Goal: Task Accomplishment & Management: Complete application form

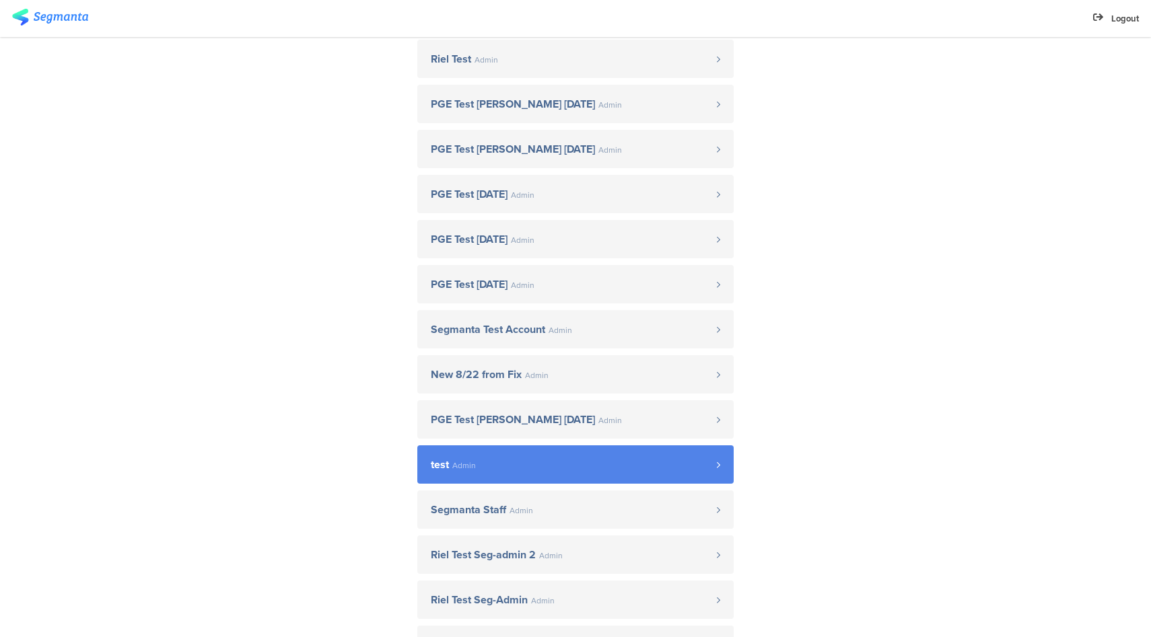
scroll to position [359, 0]
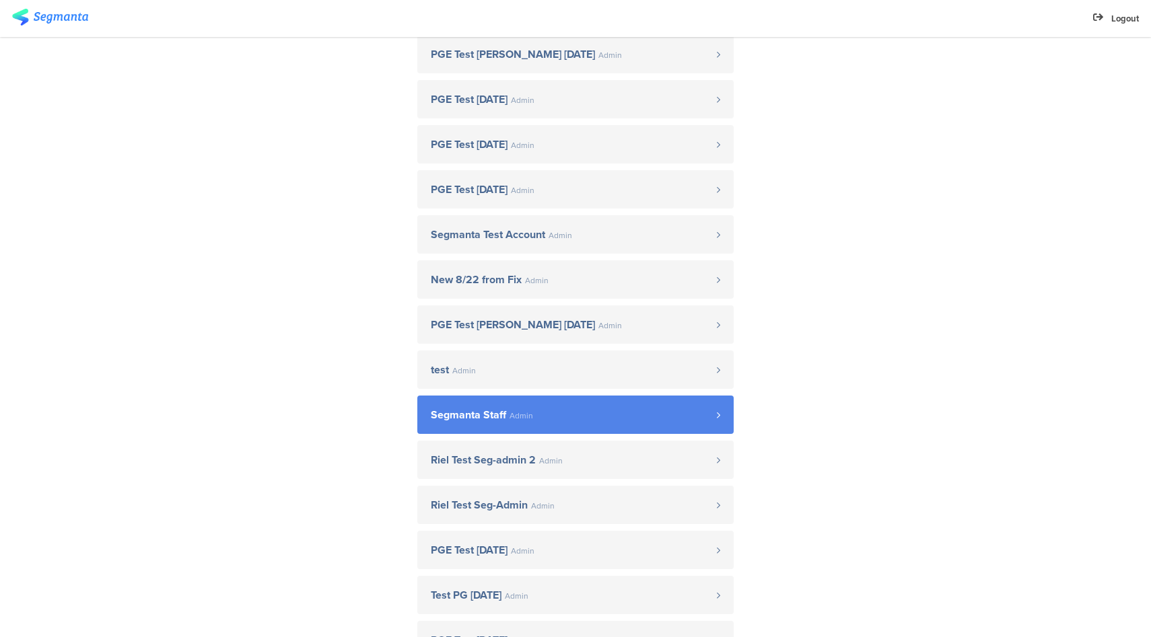
click at [542, 410] on span "Segmanta Staff Admin" at bounding box center [574, 415] width 286 height 11
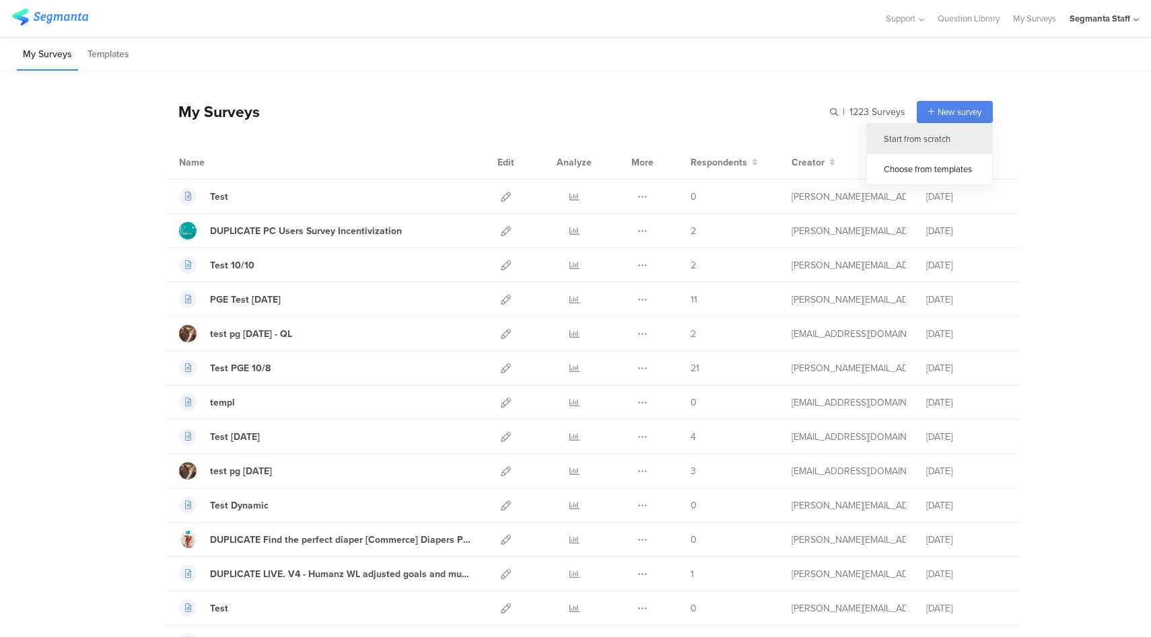
click at [936, 143] on div "Start from scratch" at bounding box center [929, 139] width 125 height 30
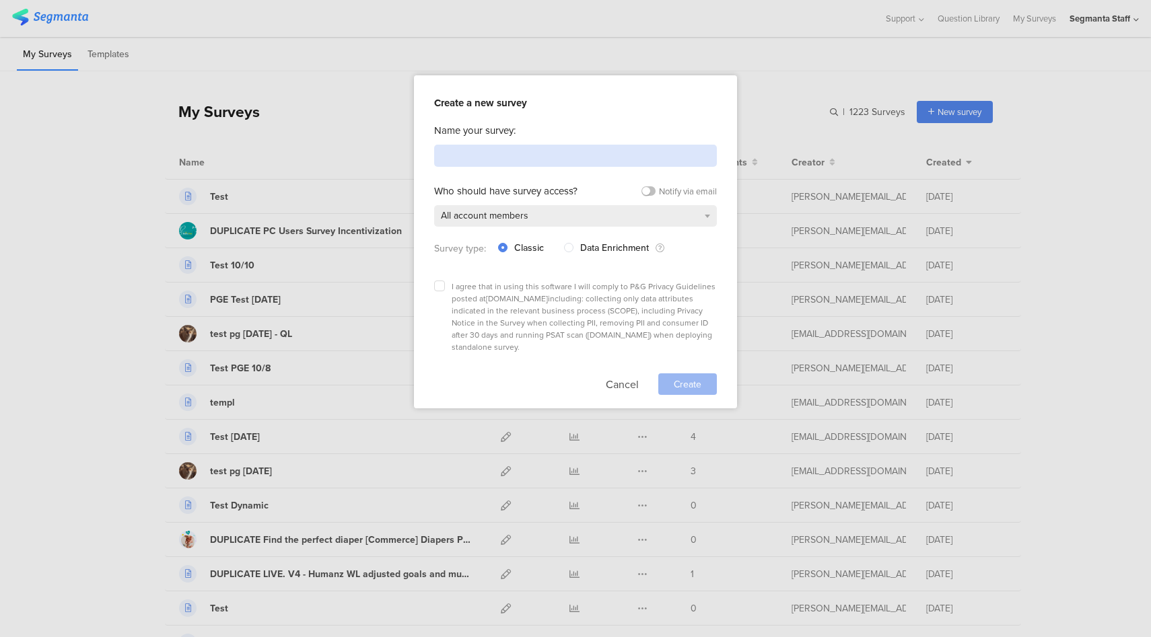
click at [584, 157] on input at bounding box center [575, 156] width 283 height 22
type input "Webhook Test"
drag, startPoint x: 444, startPoint y: 283, endPoint x: 567, endPoint y: 312, distance: 127.2
click at [444, 283] on label at bounding box center [439, 286] width 11 height 11
click at [0, 0] on input "checkbox" at bounding box center [0, 0] width 0 height 0
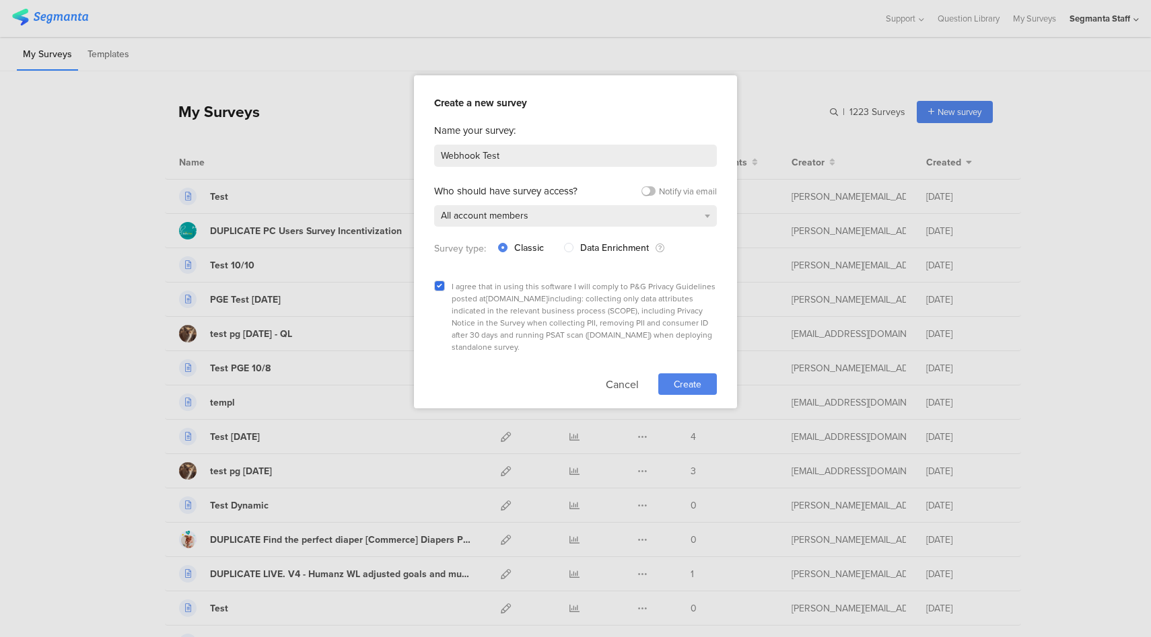
click at [704, 374] on div "Create" at bounding box center [687, 385] width 59 height 22
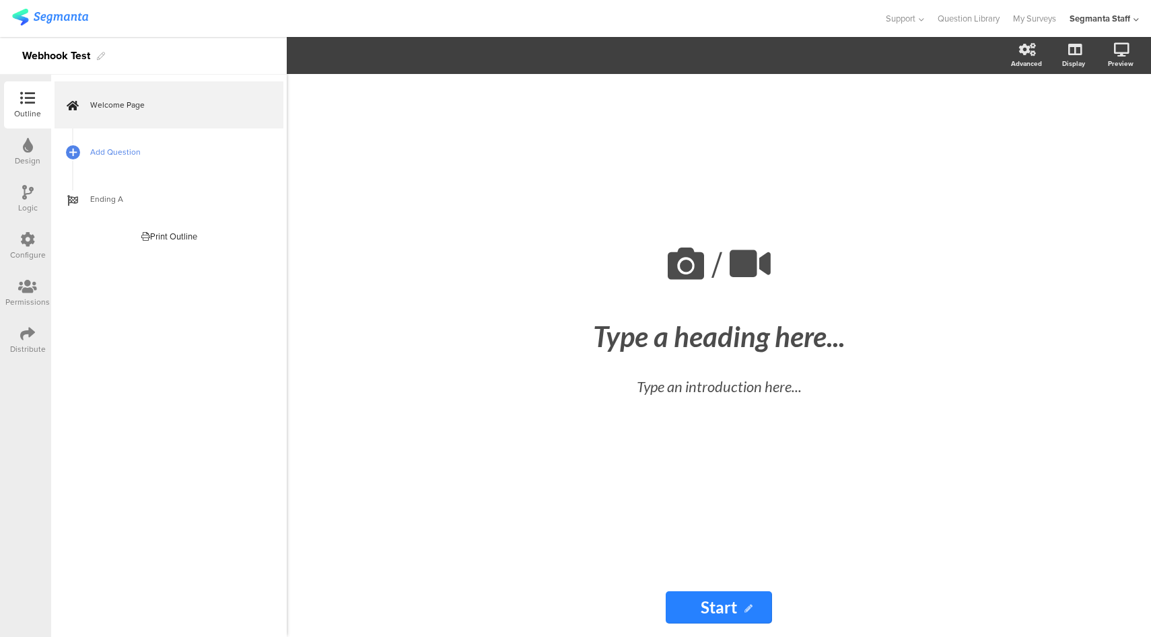
click at [122, 147] on span "Add Question" at bounding box center [176, 151] width 172 height 13
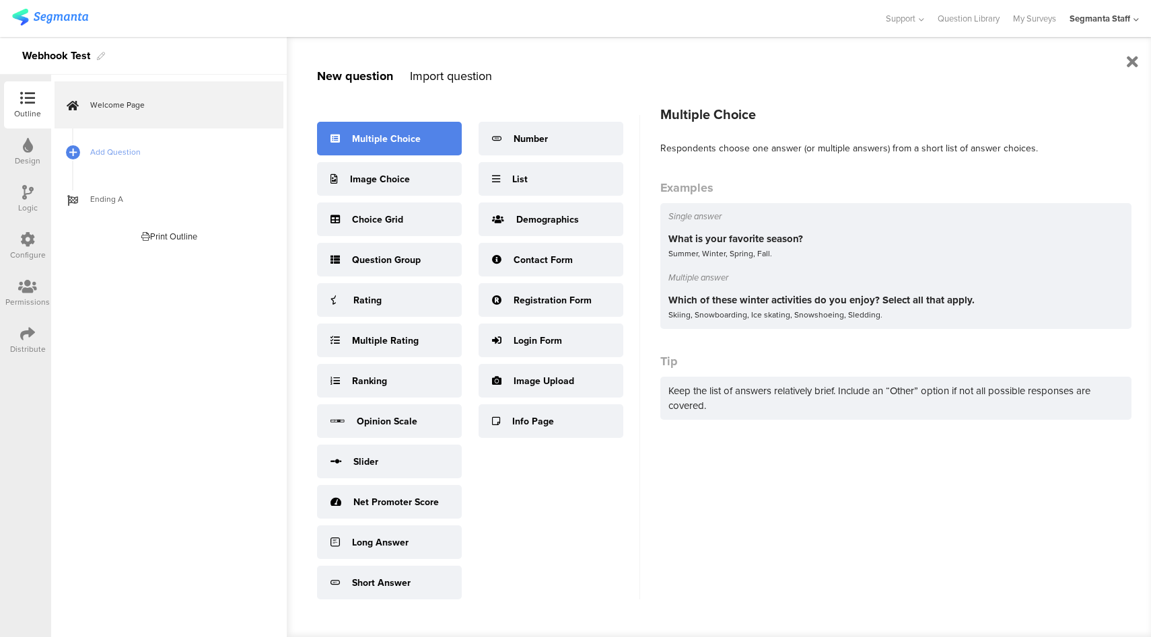
click at [407, 136] on div "Multiple Choice" at bounding box center [386, 139] width 69 height 14
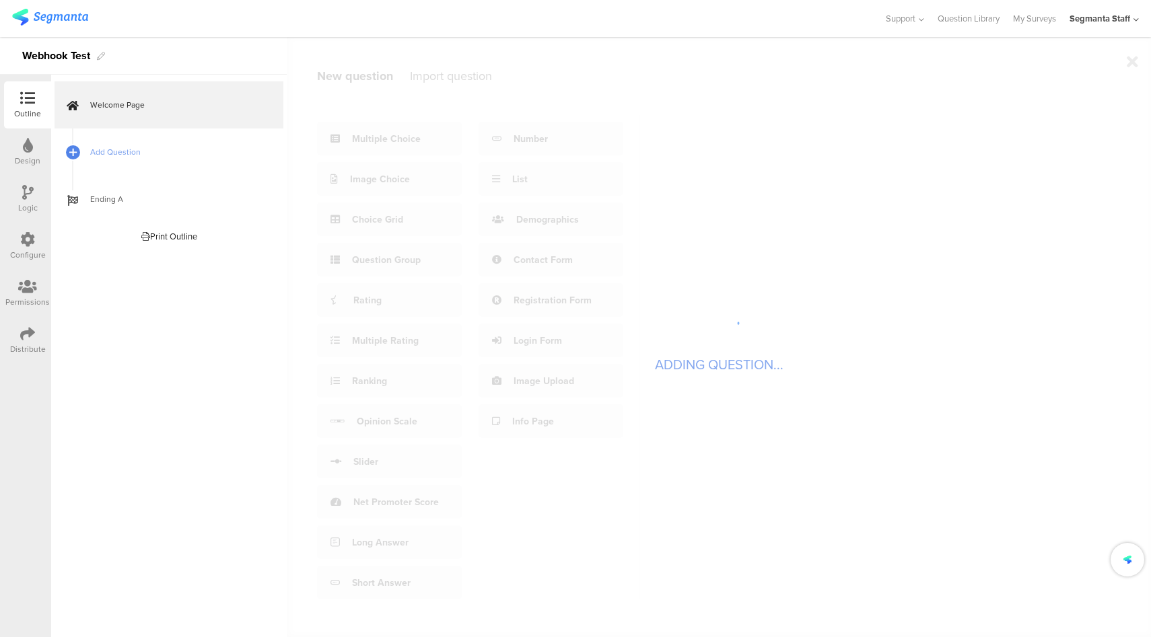
click at [19, 240] on div "Configure" at bounding box center [27, 246] width 47 height 47
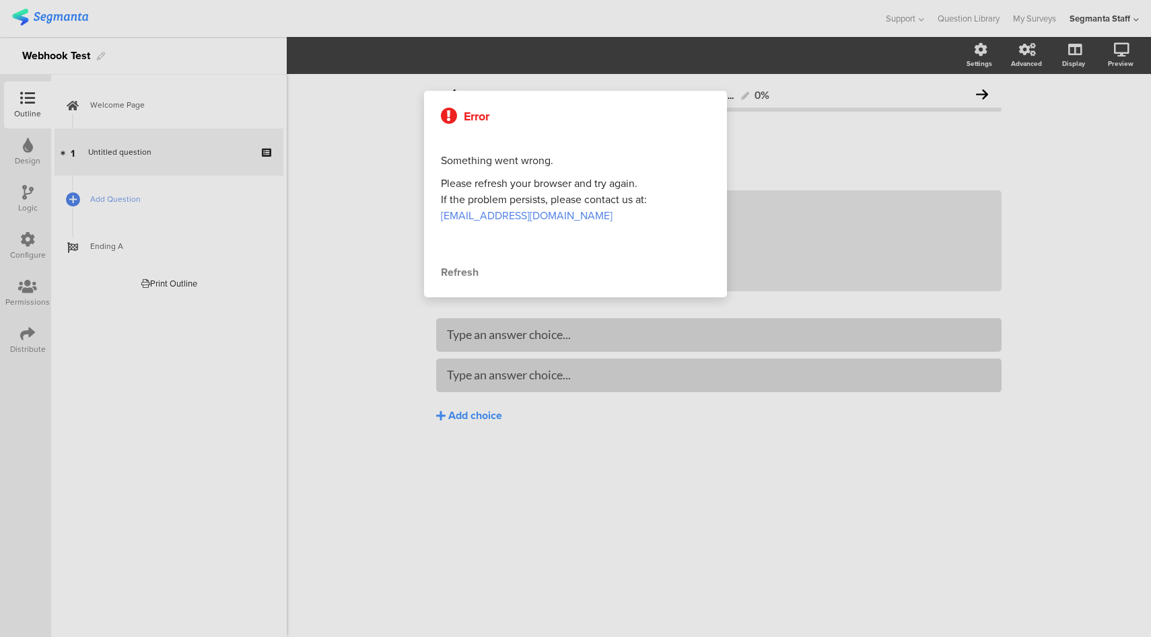
click at [451, 282] on div "Error Something went wrong. Please refresh your browser and try again. If the p…" at bounding box center [575, 194] width 303 height 207
click at [454, 273] on div "Refresh" at bounding box center [575, 273] width 269 height 16
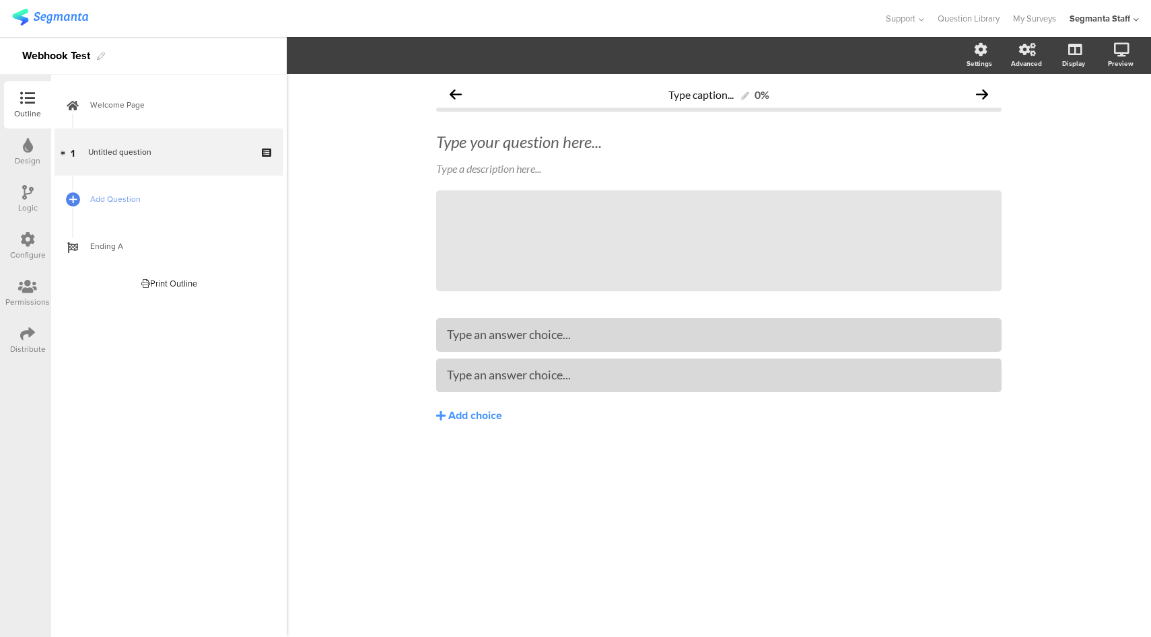
click at [24, 242] on icon at bounding box center [27, 239] width 15 height 15
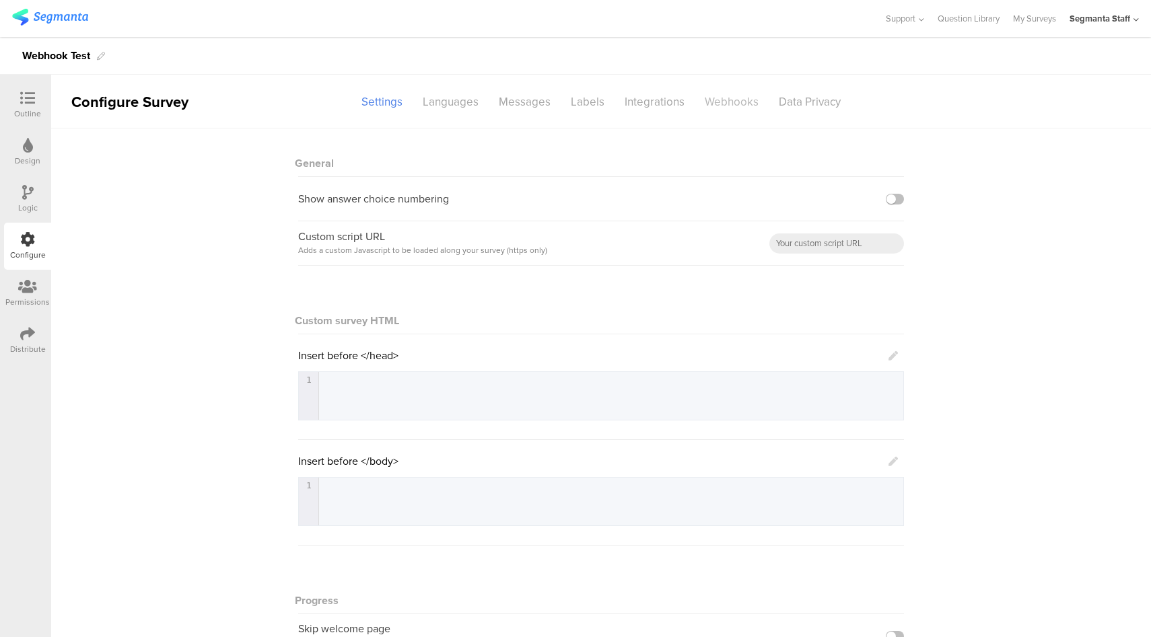
click at [716, 100] on div "Webhooks" at bounding box center [732, 102] width 74 height 24
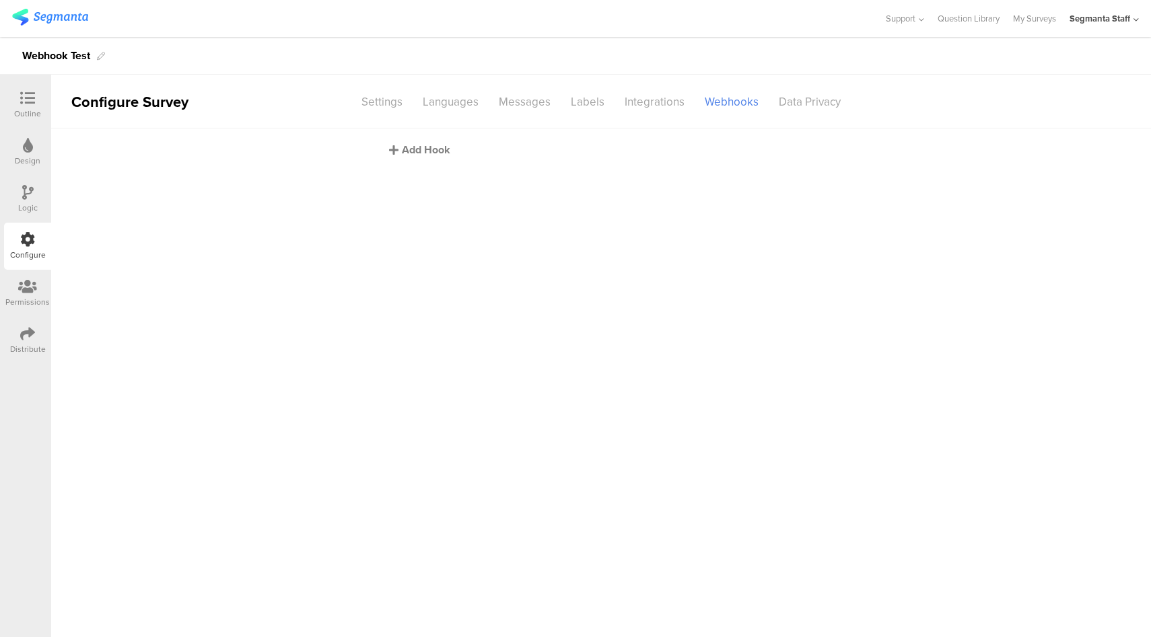
click at [429, 153] on div "Add Hook" at bounding box center [604, 149] width 431 height 15
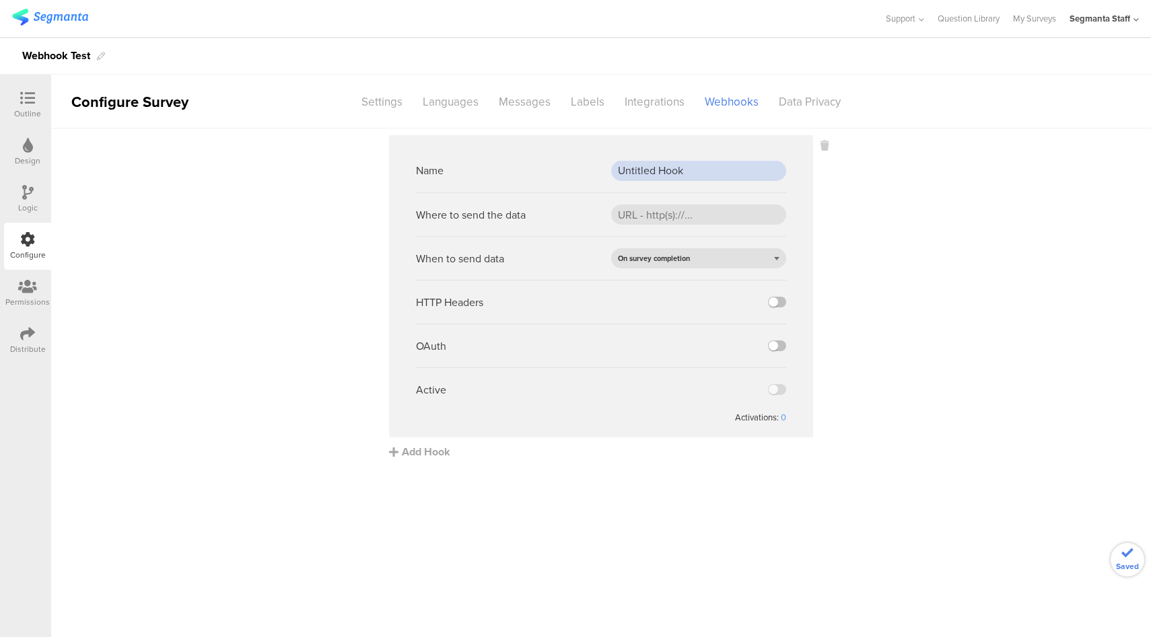
click at [664, 173] on input "Untitled Hook" at bounding box center [698, 171] width 175 height 20
type input "Pge Test"
paste input "https://eo5wmzhoyu3nzo.m.pipedream.net"
type input "https://eo5wmzhoyu3nzo.m.pipedream.net"
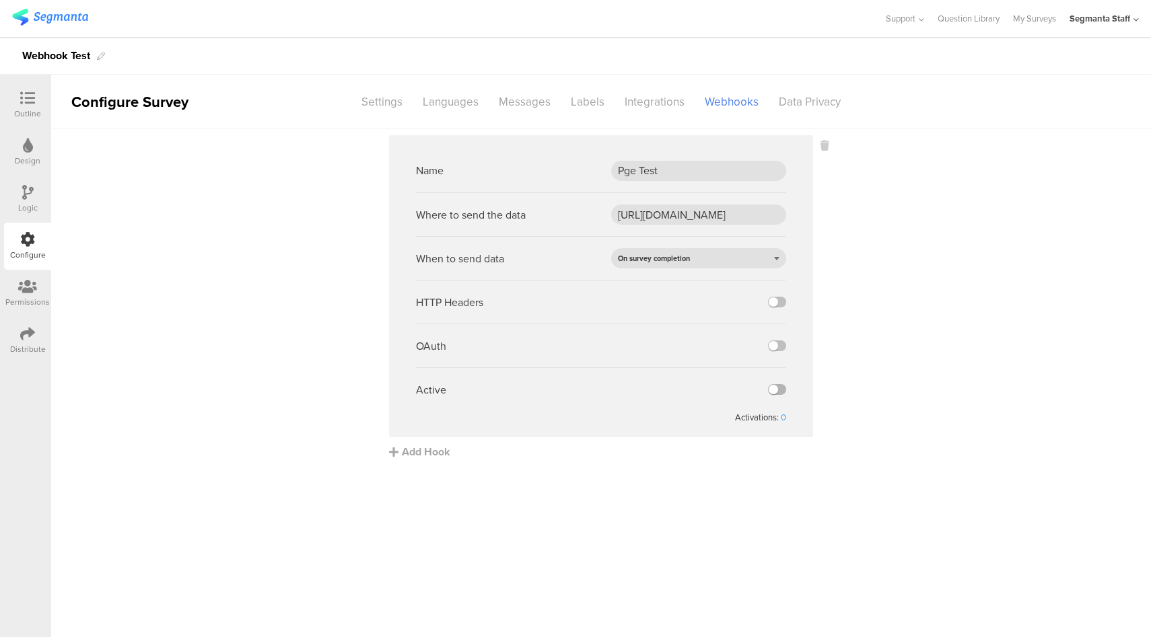
click at [771, 390] on label at bounding box center [777, 389] width 18 height 11
click at [0, 0] on input "checkbox" at bounding box center [0, 0] width 0 height 0
click at [37, 94] on div at bounding box center [27, 99] width 27 height 17
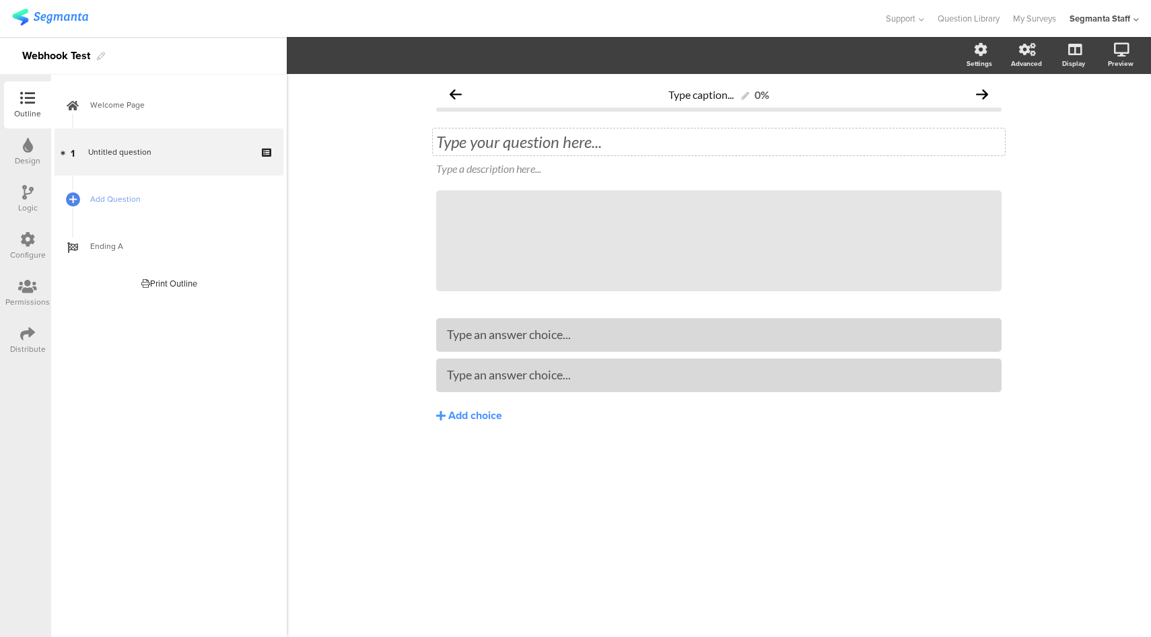
click at [533, 135] on div "Type your question here..." at bounding box center [718, 142] width 565 height 20
click at [206, 194] on span "Add Question" at bounding box center [176, 198] width 172 height 13
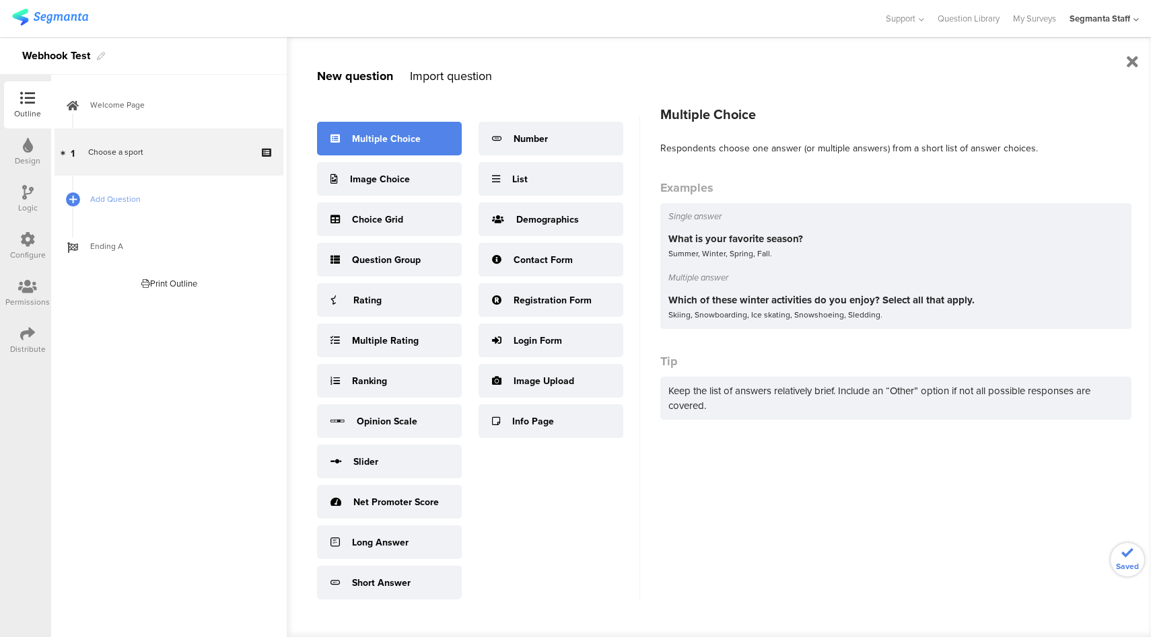
click at [422, 151] on div "Multiple Choice" at bounding box center [389, 139] width 145 height 34
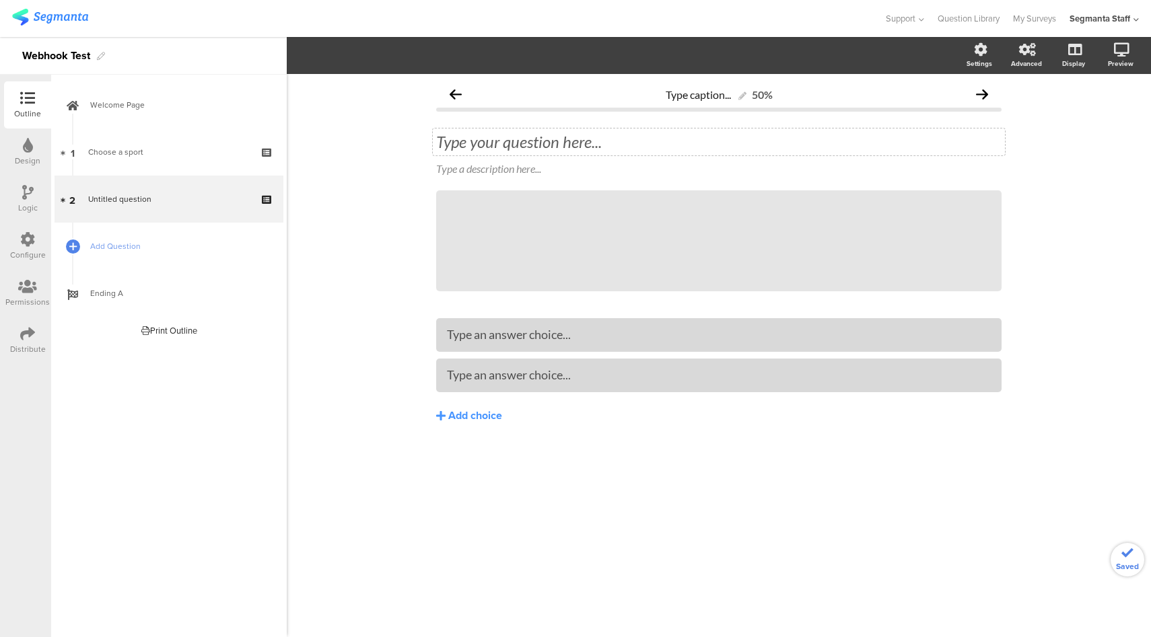
click at [567, 137] on div "Type your question here..." at bounding box center [719, 142] width 572 height 27
click at [219, 252] on span "Add Question" at bounding box center [176, 246] width 172 height 13
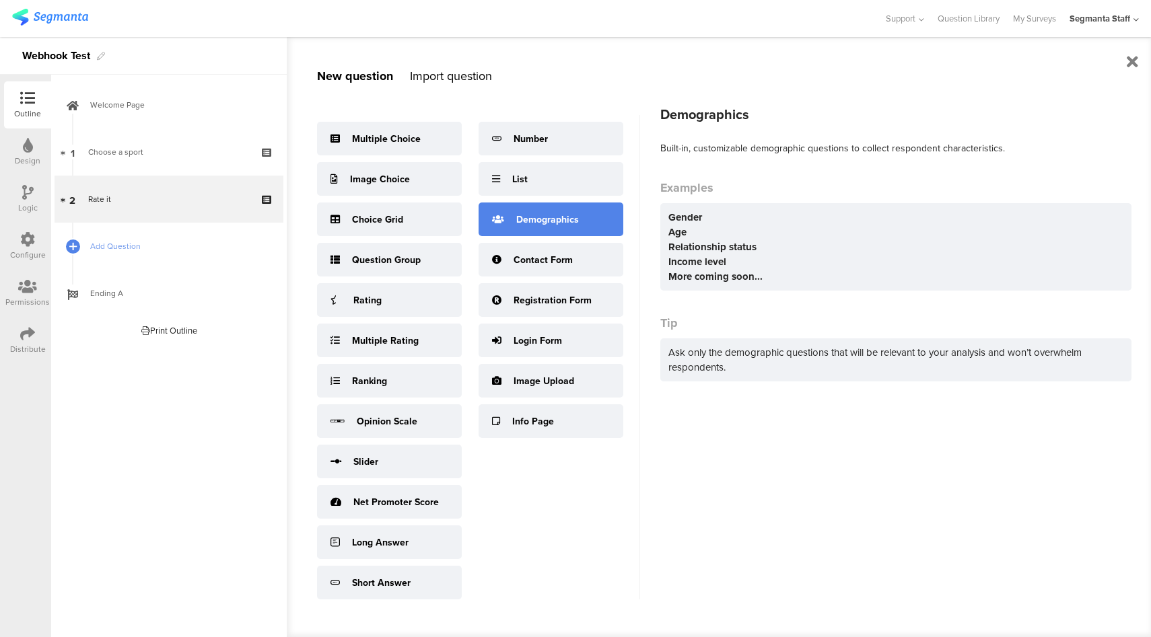
click at [561, 225] on div "Demographics" at bounding box center [547, 220] width 63 height 14
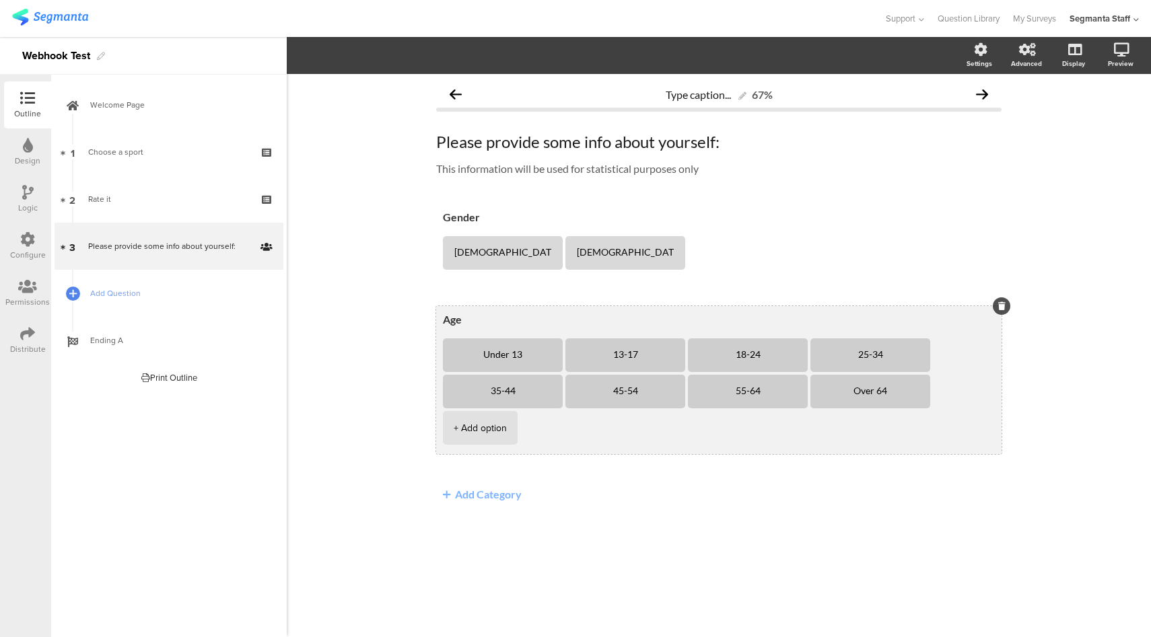
click at [675, 358] on li "13-17" at bounding box center [625, 356] width 120 height 34
click at [677, 334] on div at bounding box center [684, 338] width 17 height 17
click at [682, 340] on icon at bounding box center [685, 338] width 7 height 8
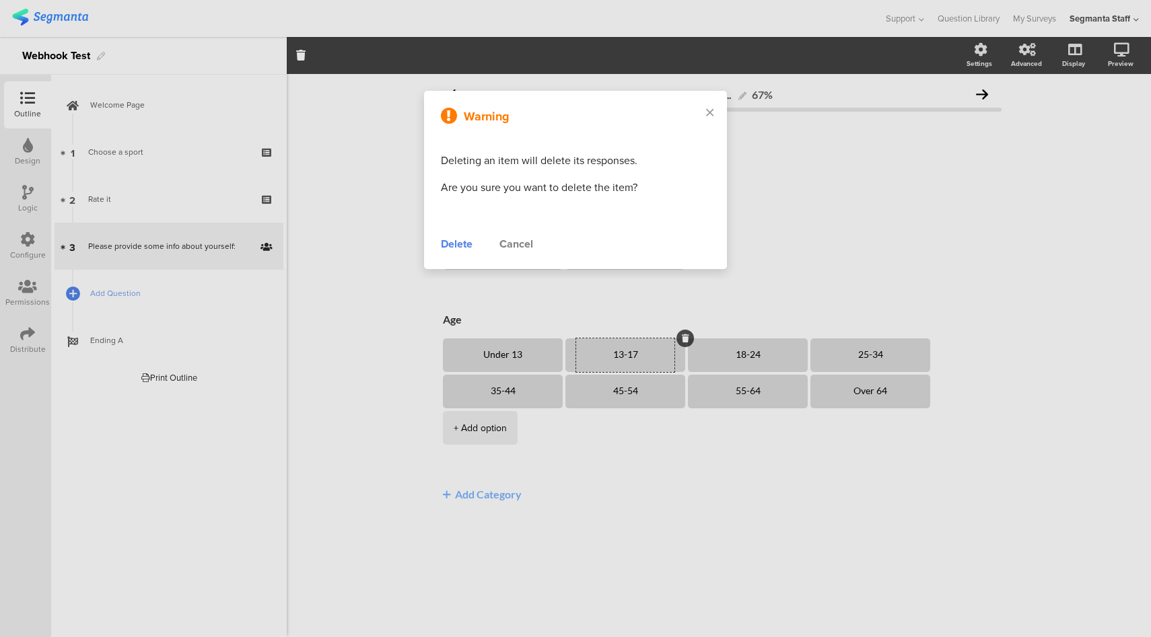
click at [454, 249] on div "Delete" at bounding box center [457, 244] width 32 height 16
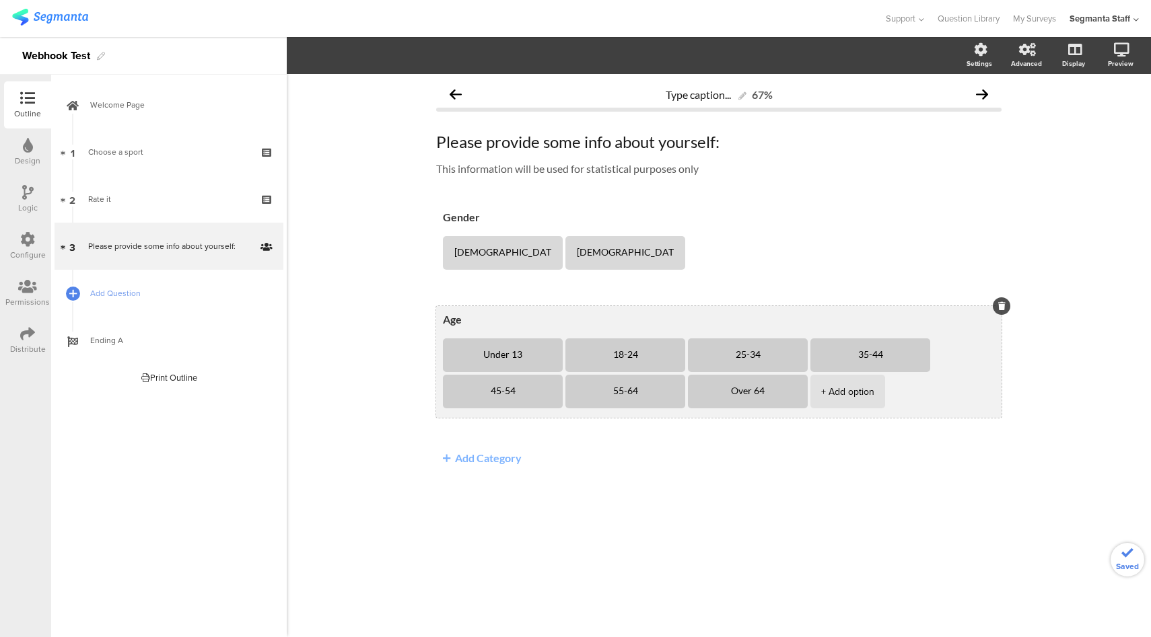
click at [674, 354] on li "18-24" at bounding box center [625, 356] width 120 height 34
click at [682, 335] on icon at bounding box center [685, 338] width 7 height 8
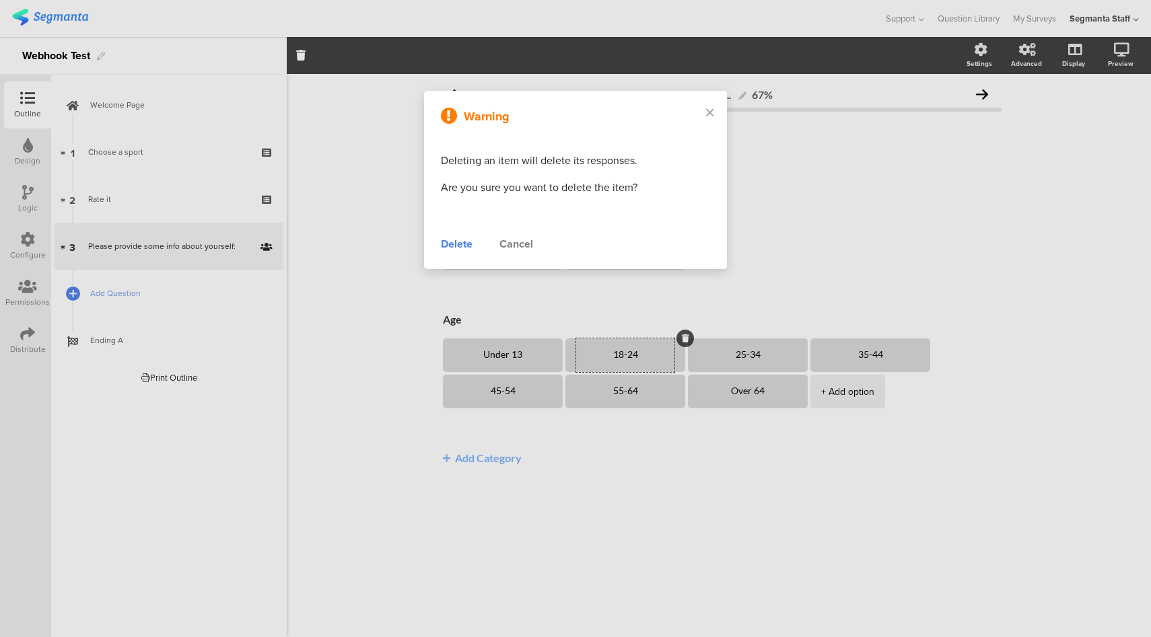
click at [461, 241] on div "Delete" at bounding box center [457, 244] width 32 height 16
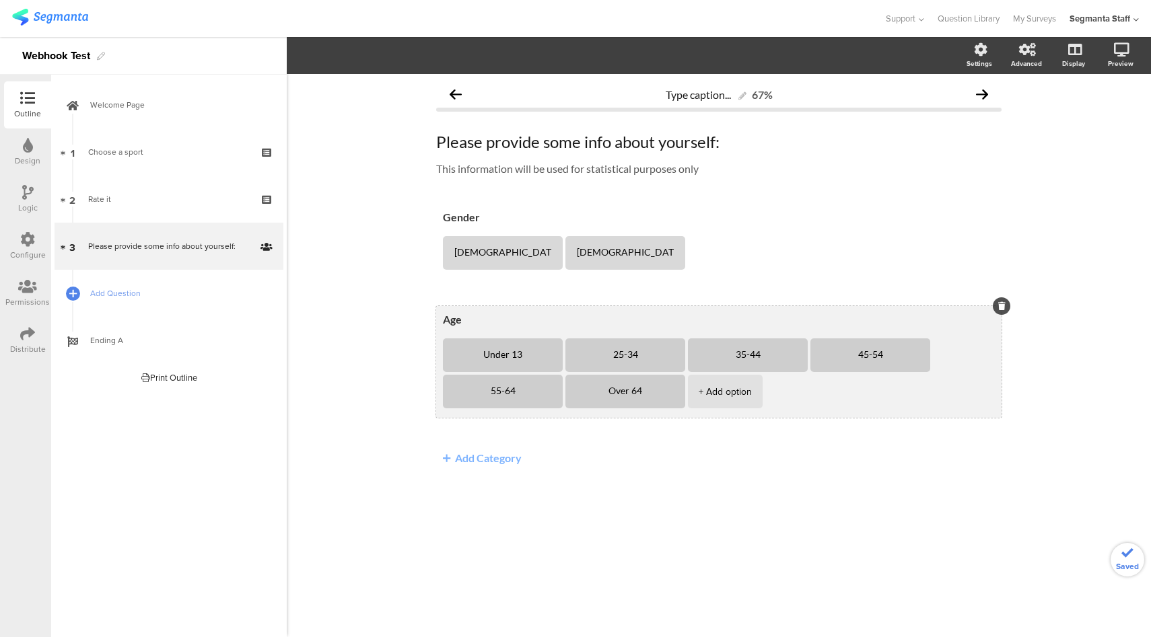
click at [673, 362] on li "25-34" at bounding box center [625, 356] width 120 height 34
click at [682, 340] on icon at bounding box center [685, 338] width 7 height 8
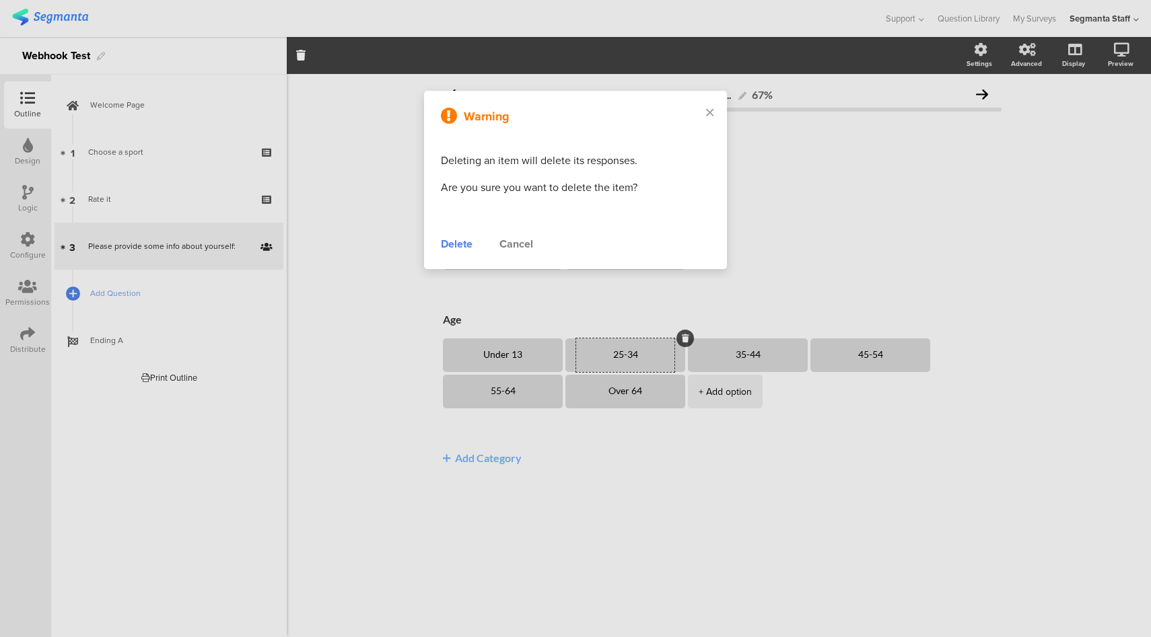
click at [456, 244] on div "Delete" at bounding box center [457, 244] width 32 height 16
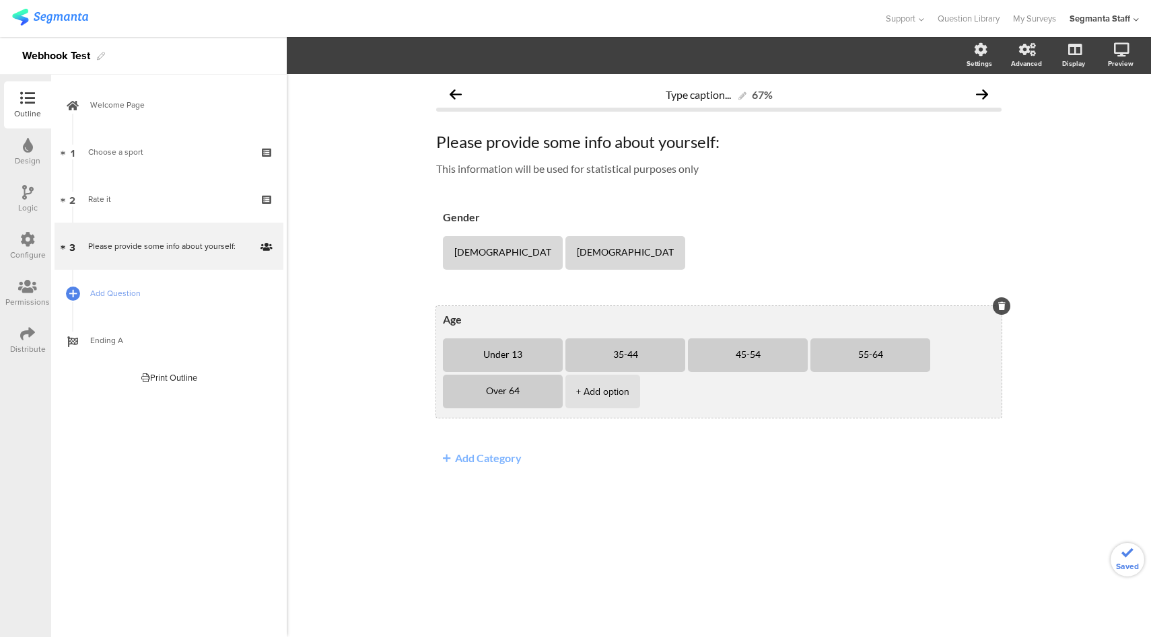
click at [669, 358] on li "35-44" at bounding box center [625, 356] width 120 height 34
click at [682, 339] on icon at bounding box center [685, 338] width 7 height 8
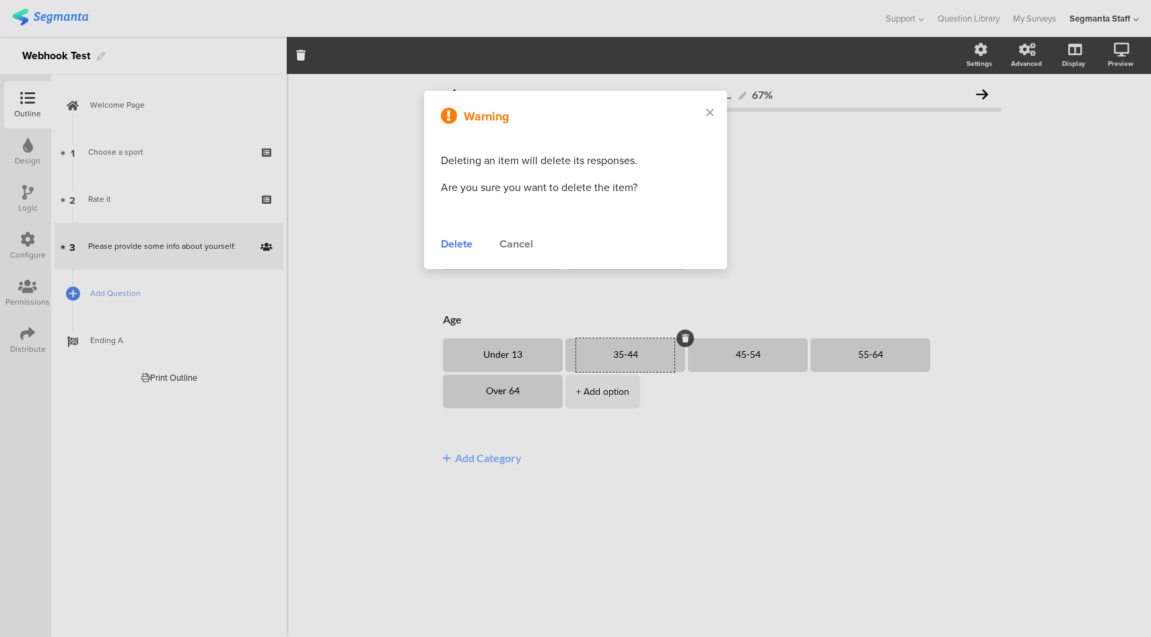
click at [464, 246] on div "Delete" at bounding box center [457, 244] width 32 height 16
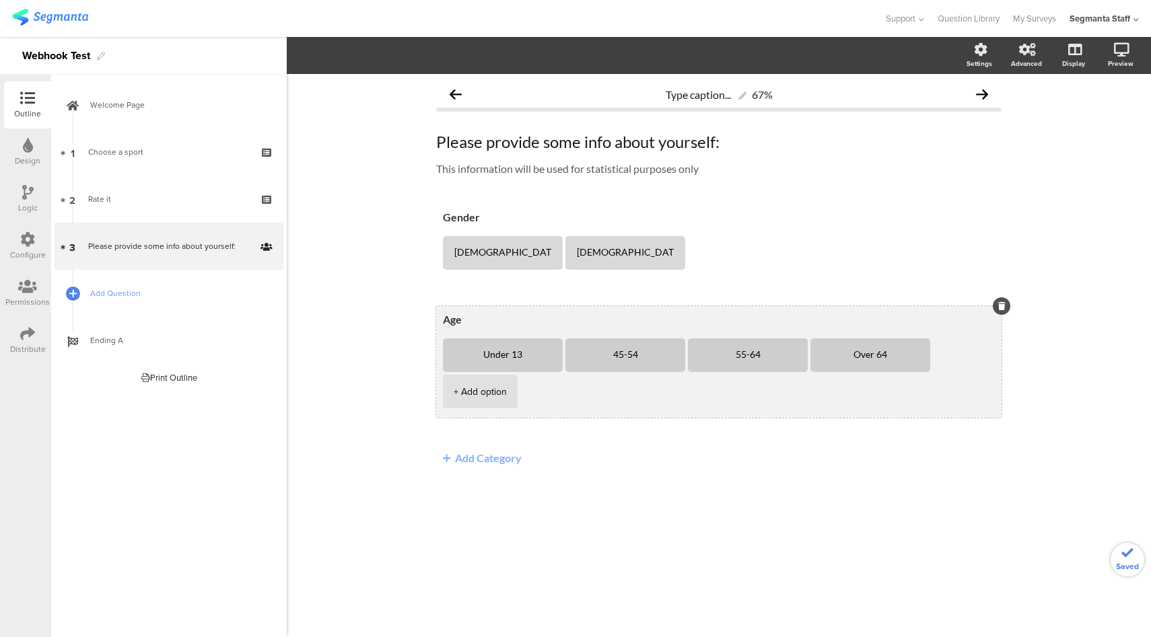
click at [673, 358] on li "45-54" at bounding box center [625, 356] width 120 height 34
click at [682, 338] on icon at bounding box center [685, 338] width 7 height 8
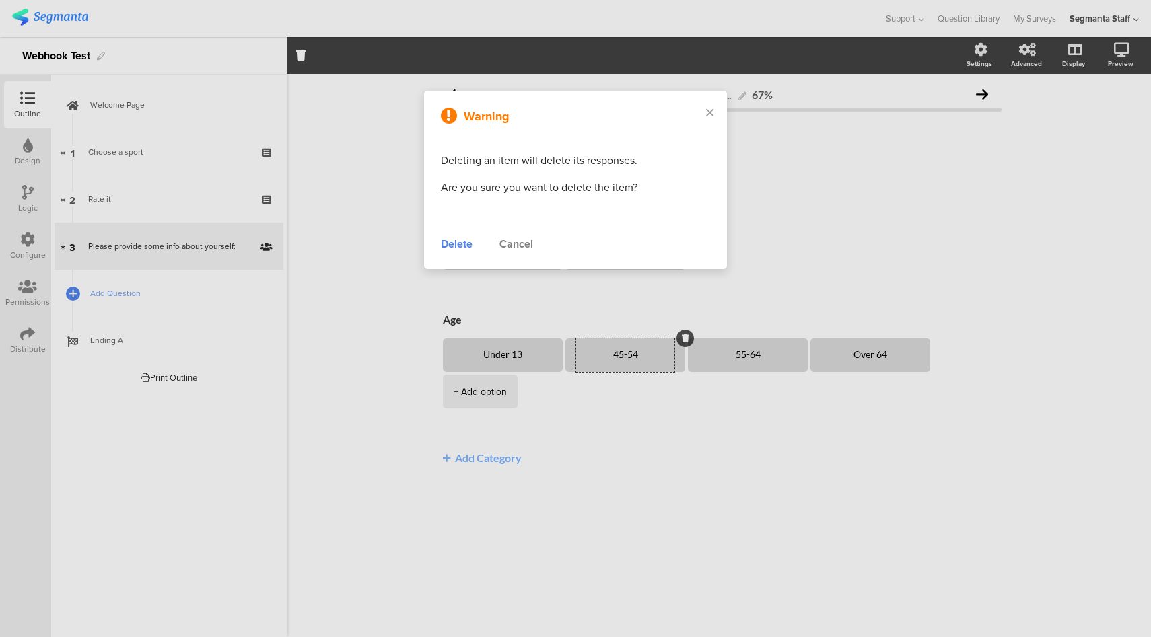
click at [466, 247] on div "Delete" at bounding box center [457, 244] width 32 height 16
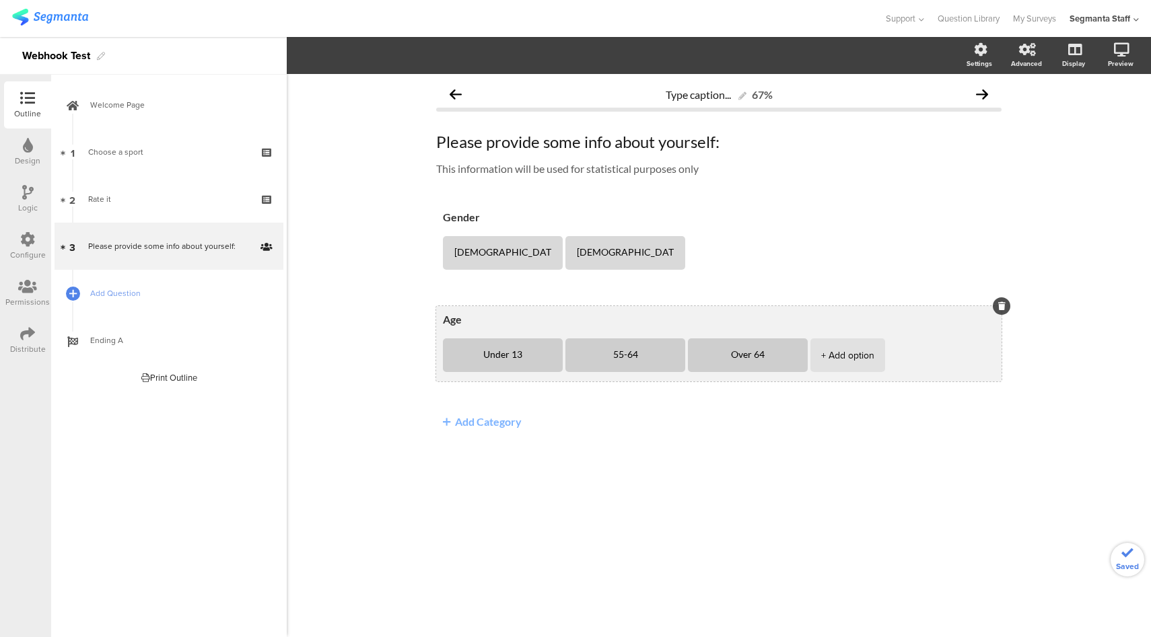
click at [676, 358] on li "55-64" at bounding box center [625, 356] width 120 height 34
click at [682, 339] on icon at bounding box center [685, 338] width 7 height 8
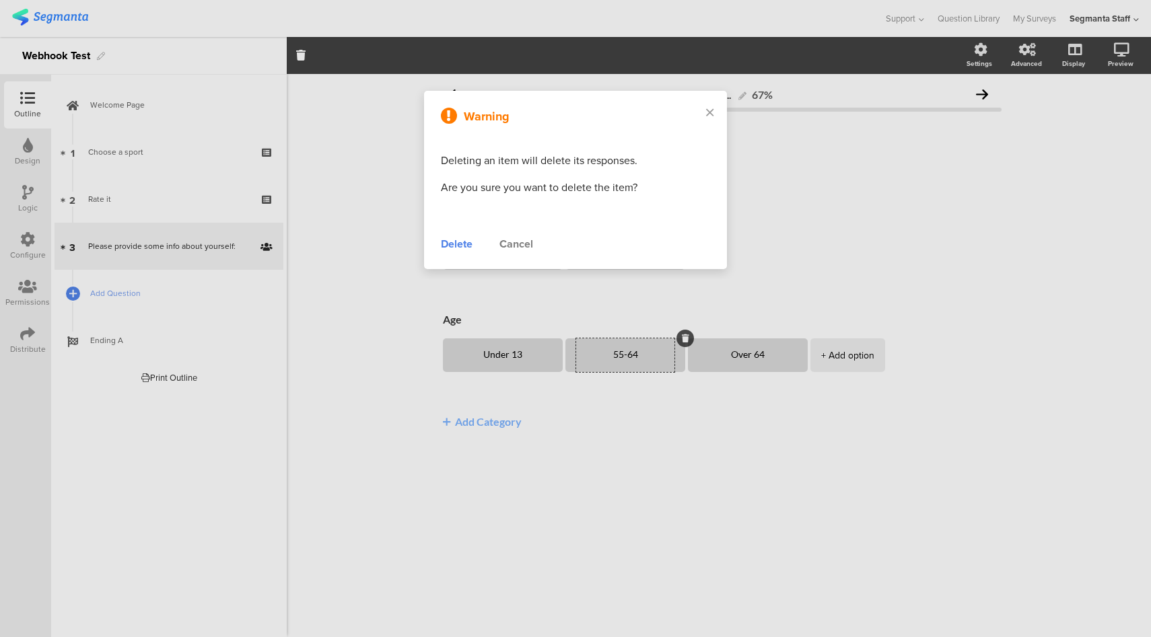
click at [456, 246] on div "Delete" at bounding box center [457, 244] width 32 height 16
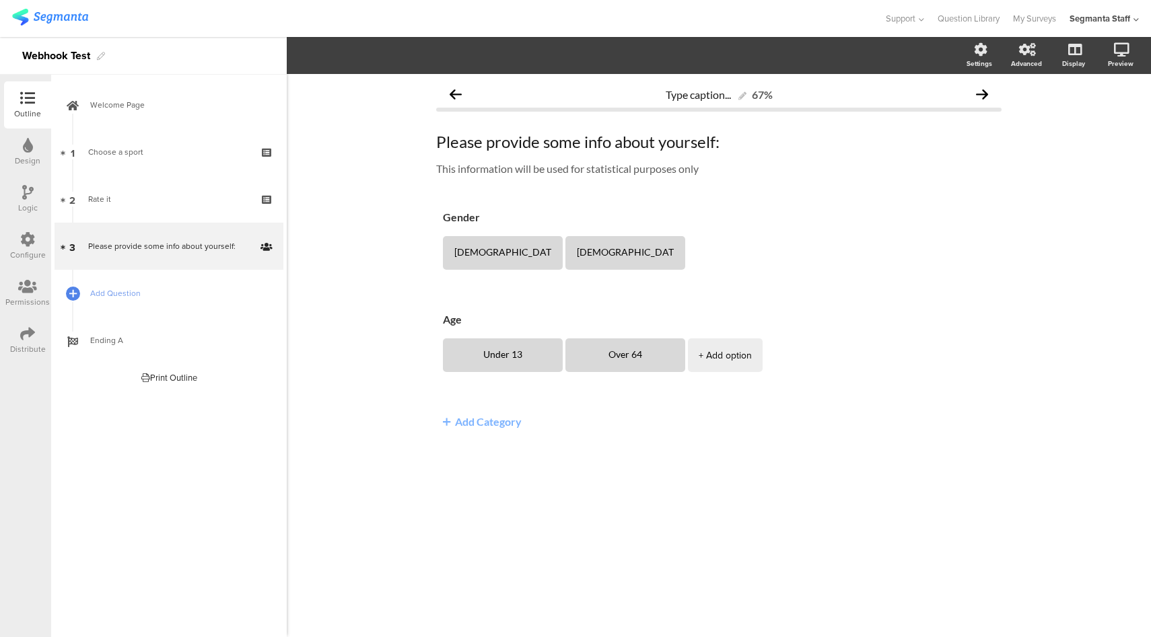
click at [17, 343] on div "Distribute" at bounding box center [28, 349] width 36 height 12
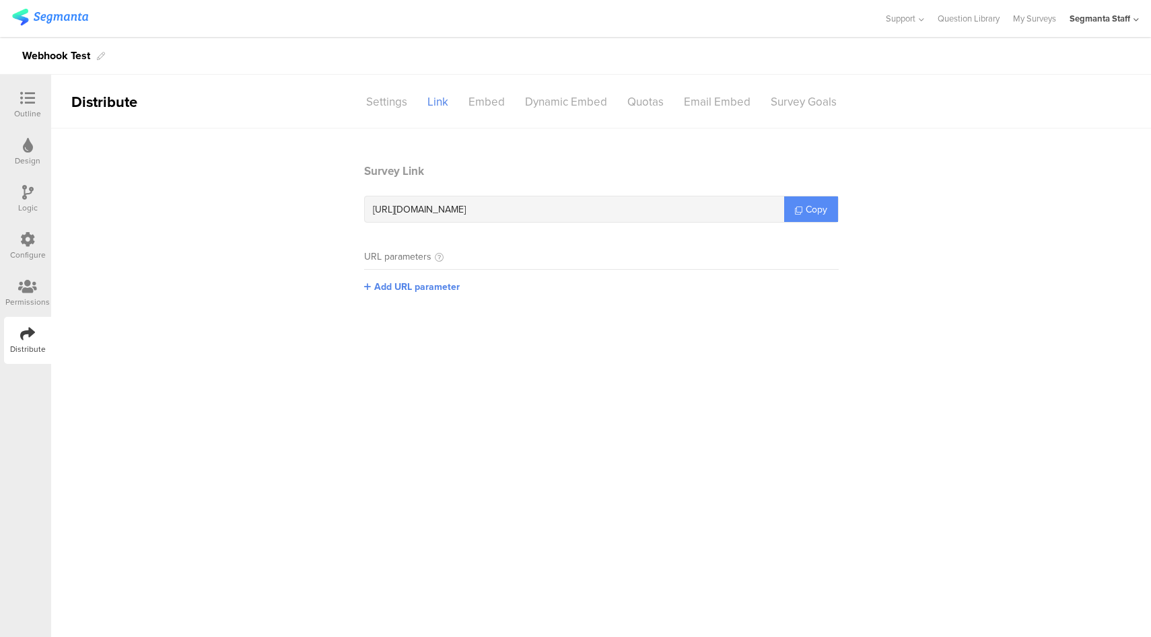
click at [822, 211] on span "Copy" at bounding box center [817, 210] width 22 height 14
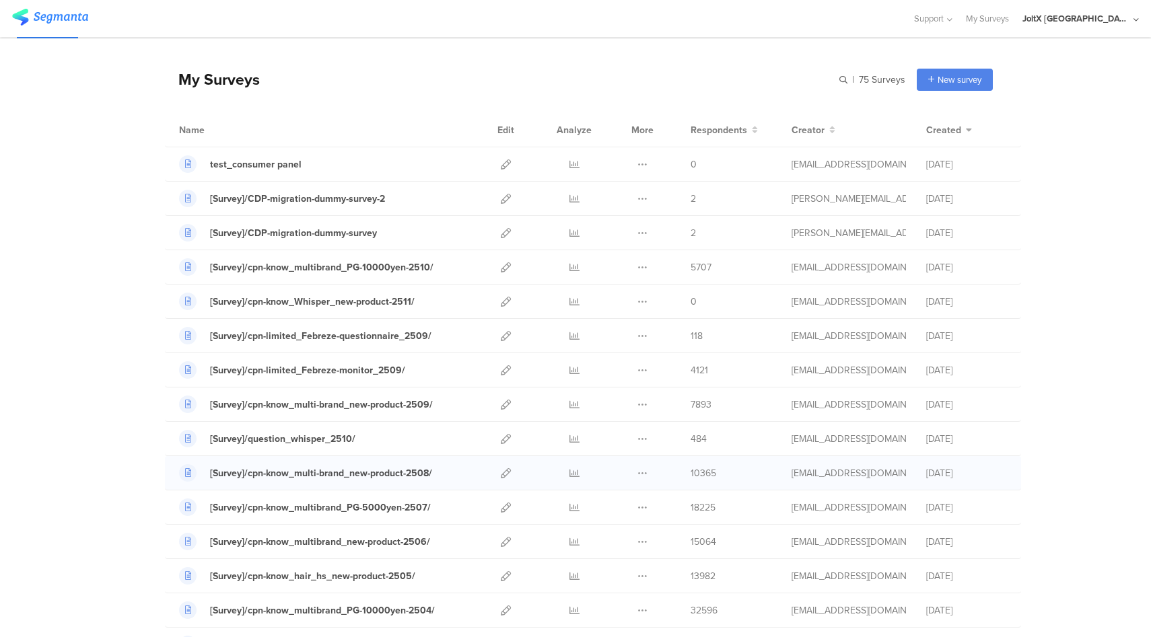
scroll to position [33, 0]
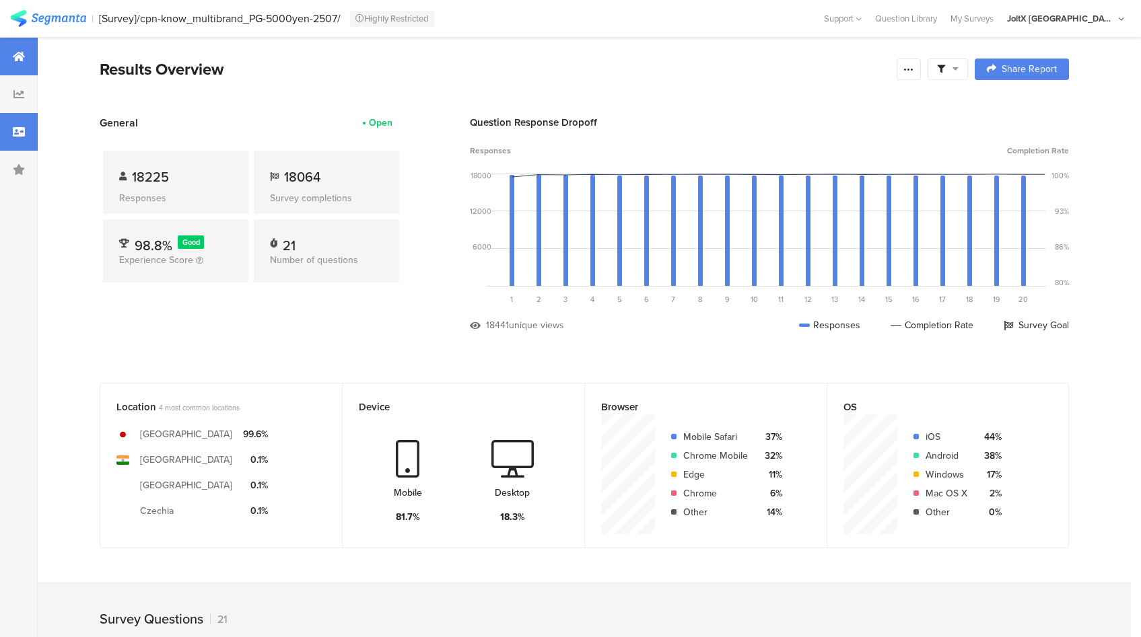
click at [28, 128] on div at bounding box center [19, 132] width 38 height 38
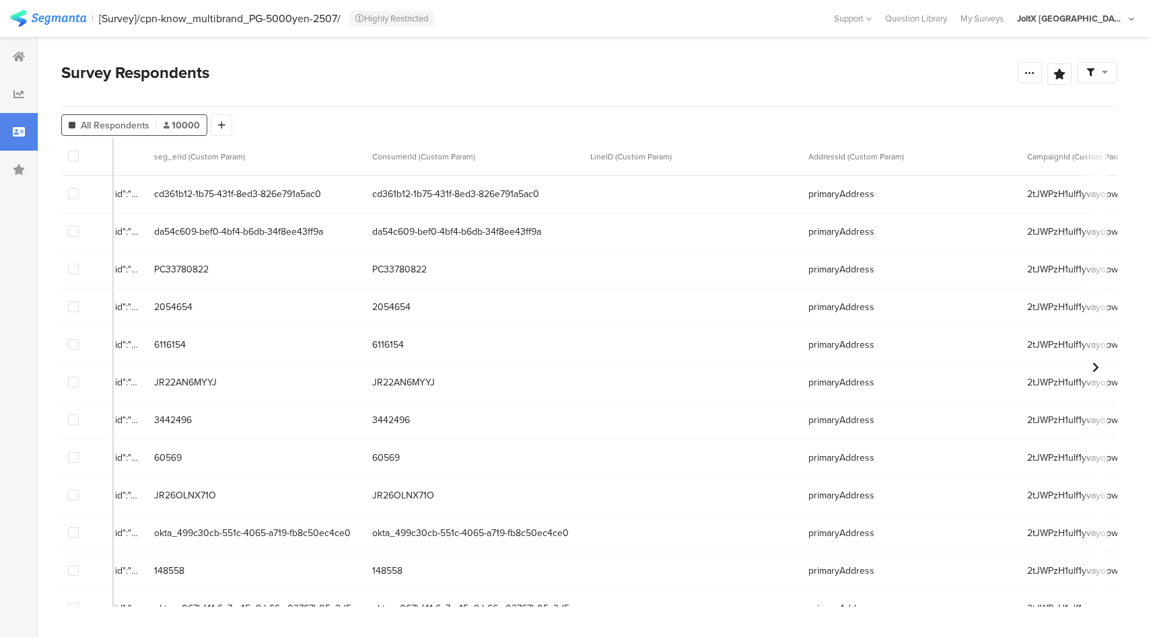
scroll to position [0, 2593]
